Goal: Information Seeking & Learning: Learn about a topic

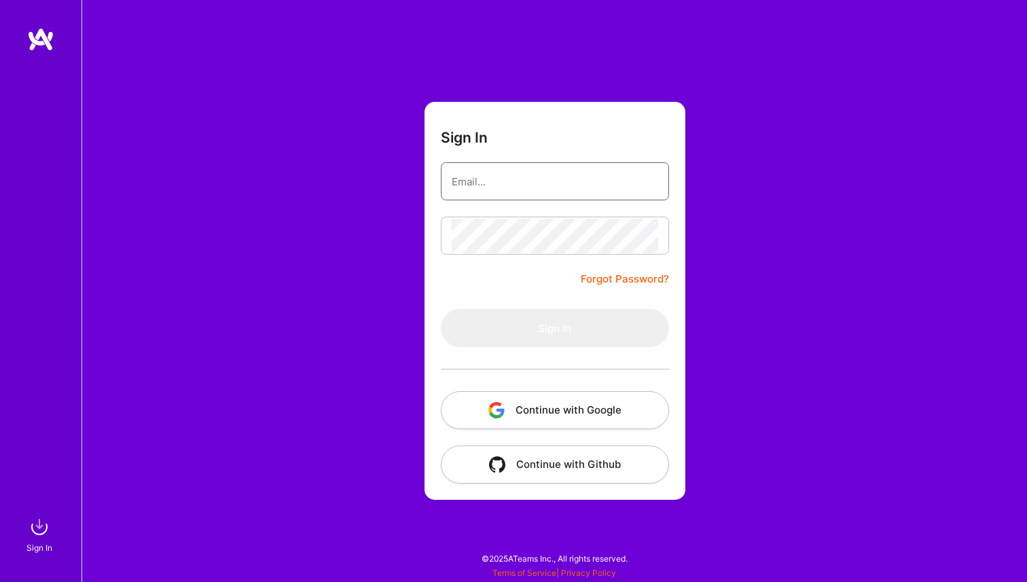
type input "[PERSON_NAME][EMAIL_ADDRESS][DOMAIN_NAME]"
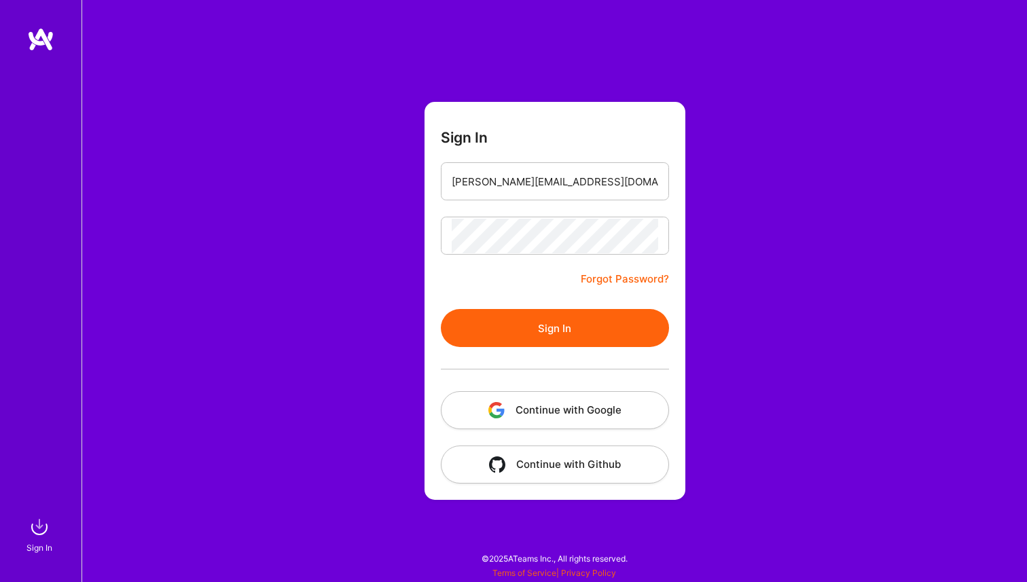
click at [553, 334] on button "Sign In" at bounding box center [555, 328] width 228 height 38
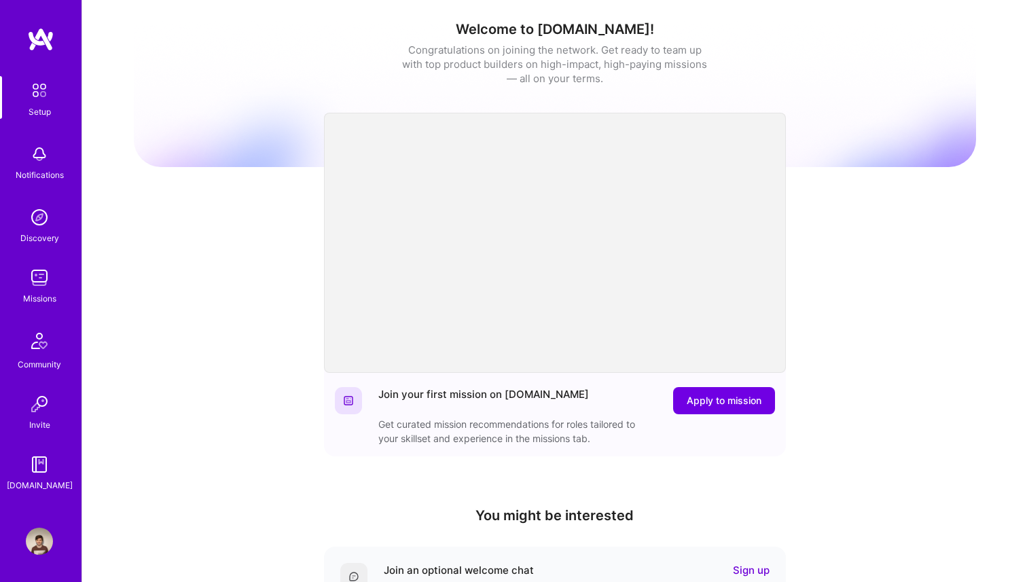
click at [37, 280] on img at bounding box center [39, 277] width 27 height 27
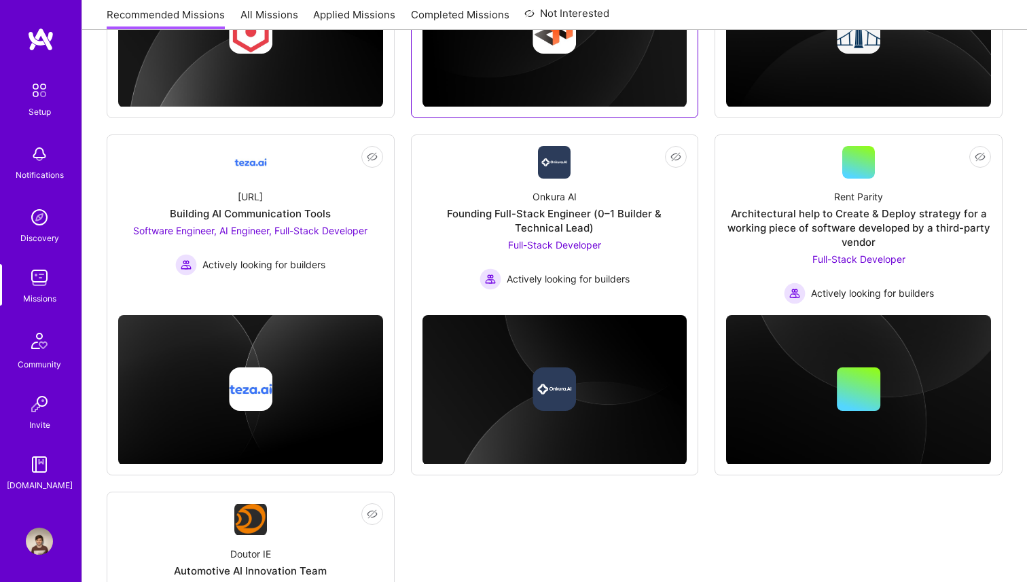
scroll to position [868, 0]
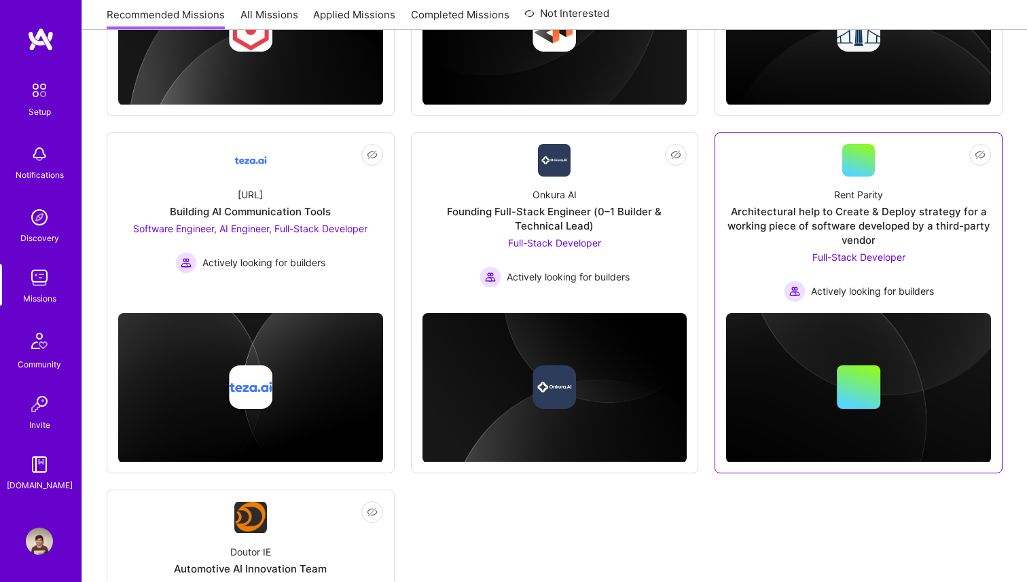
click at [850, 234] on div "Architectural help to Create & Deploy strategy for a working piece of software …" at bounding box center [858, 225] width 265 height 43
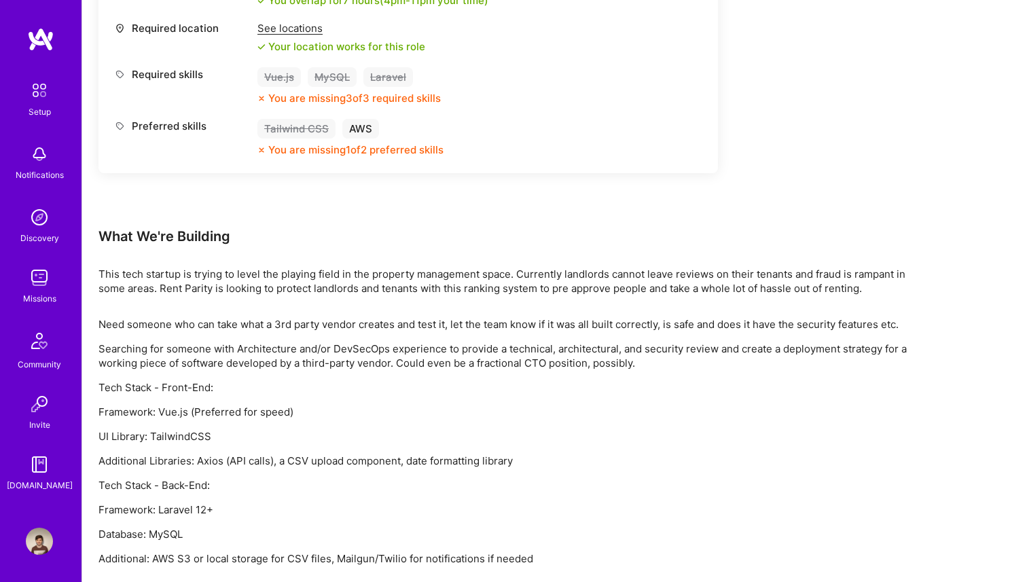
scroll to position [671, 0]
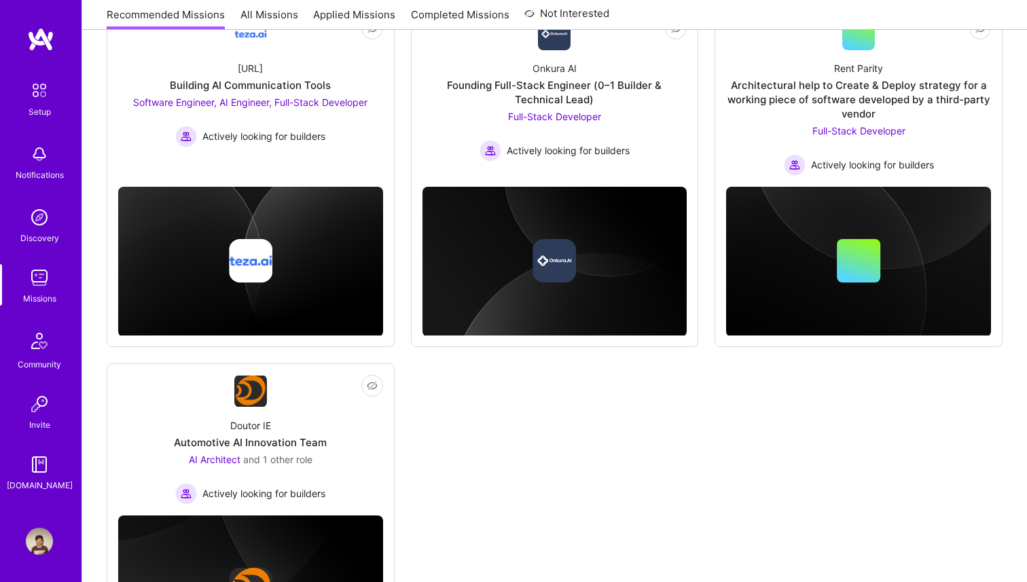
scroll to position [1005, 0]
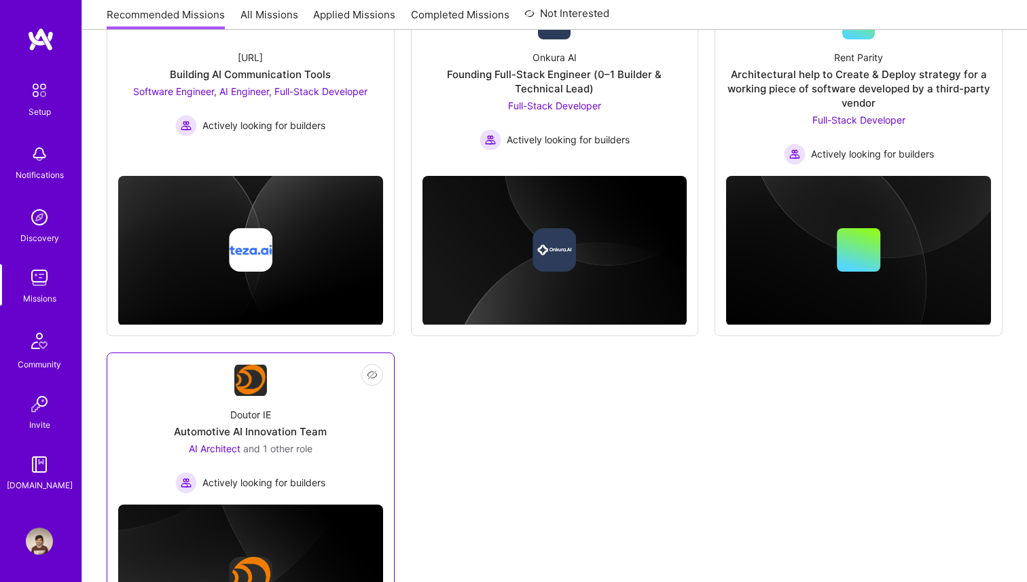
click at [332, 426] on div "Doutor IE Automotive AI Innovation Team AI Architect and 1 other role Actively …" at bounding box center [250, 445] width 265 height 97
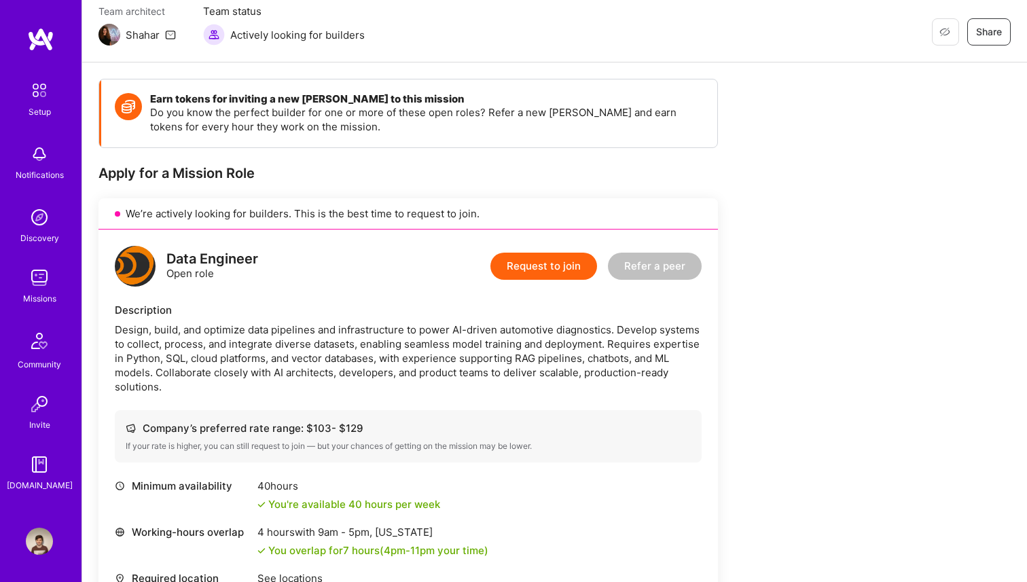
scroll to position [120, 0]
click at [426, 349] on div "Design, build, and optimize data pipelines and infrastructure to power AI-drive…" at bounding box center [408, 357] width 587 height 71
click at [444, 373] on div "Design, build, and optimize data pipelines and infrastructure to power AI-drive…" at bounding box center [408, 357] width 587 height 71
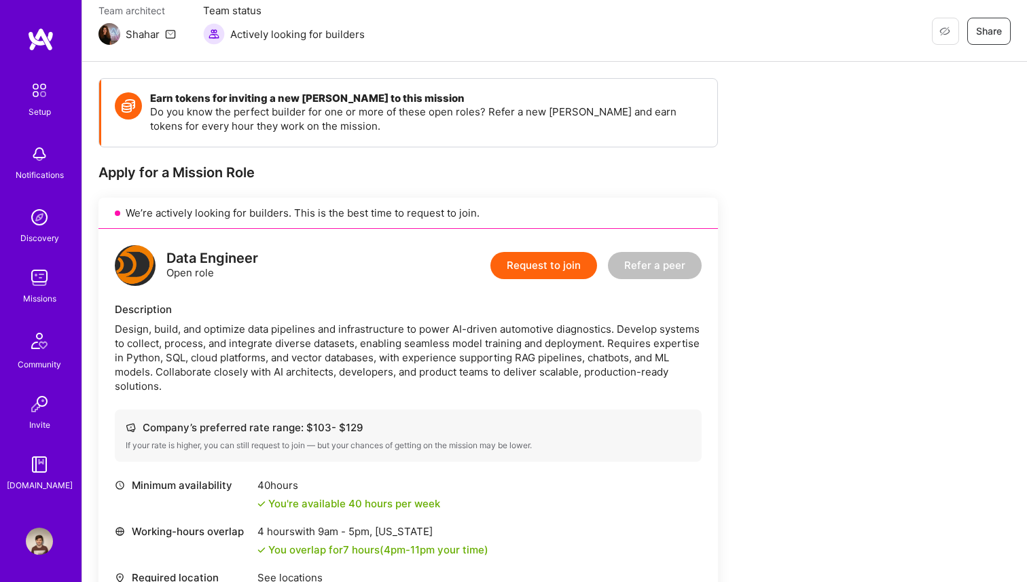
click at [346, 360] on div "Design, build, and optimize data pipelines and infrastructure to power AI-drive…" at bounding box center [408, 357] width 587 height 71
click at [366, 376] on div "Design, build, and optimize data pipelines and infrastructure to power AI-drive…" at bounding box center [408, 357] width 587 height 71
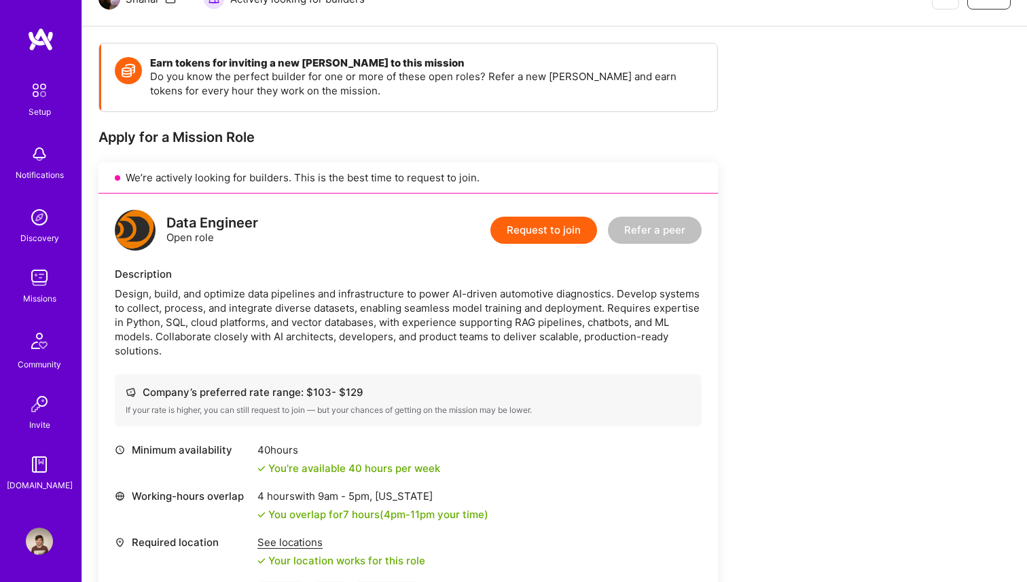
scroll to position [158, 0]
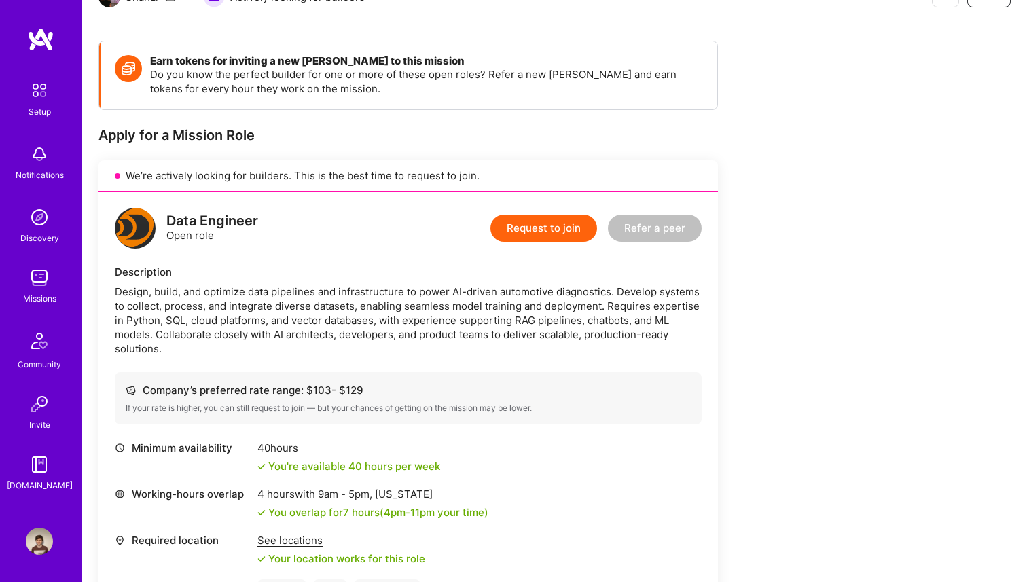
drag, startPoint x: 462, startPoint y: 321, endPoint x: 149, endPoint y: 329, distance: 312.6
click at [149, 329] on div "Design, build, and optimize data pipelines and infrastructure to power AI-drive…" at bounding box center [408, 320] width 587 height 71
copy div "supporting RAG pipelines, chatbots, and ML models"
